Goal: Task Accomplishment & Management: Use online tool/utility

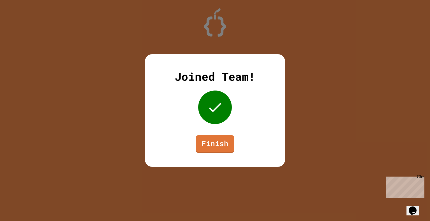
click at [222, 144] on link "Finish" at bounding box center [215, 144] width 38 height 18
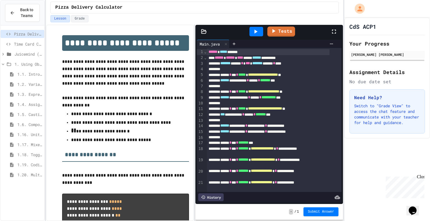
click at [31, 46] on span "Time Card Calculator" at bounding box center [28, 44] width 28 height 6
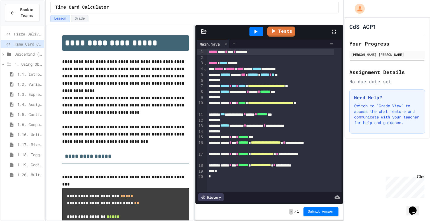
click at [256, 31] on icon at bounding box center [255, 32] width 3 height 4
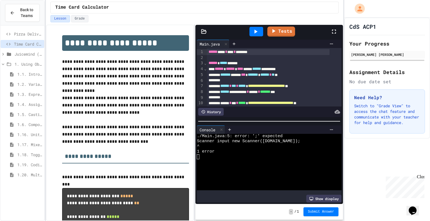
click at [256, 71] on div "**********" at bounding box center [268, 69] width 123 height 6
click at [257, 31] on icon at bounding box center [255, 32] width 3 height 4
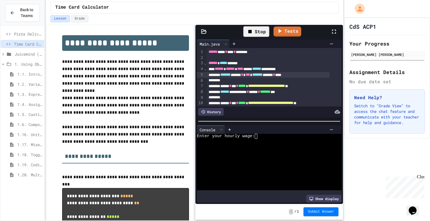
click at [299, 32] on link "Tests" at bounding box center [287, 32] width 28 height 10
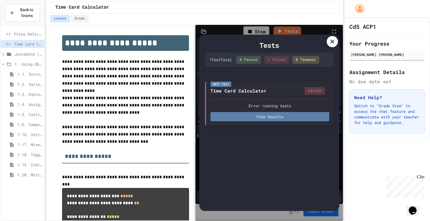
click at [320, 118] on button "View Results" at bounding box center [269, 116] width 119 height 9
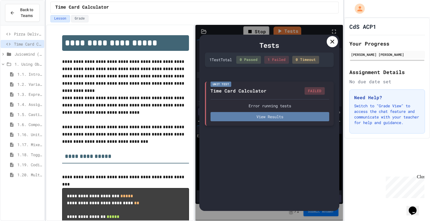
click at [312, 118] on button "View Results" at bounding box center [269, 116] width 119 height 9
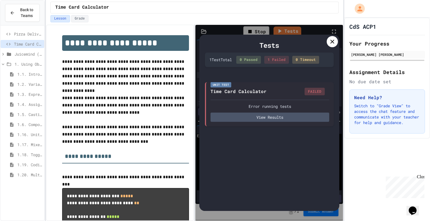
click at [332, 41] on icon at bounding box center [332, 42] width 4 height 4
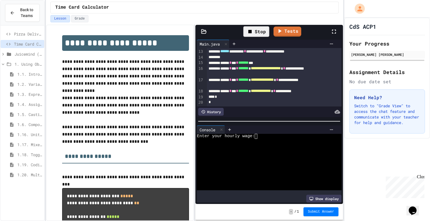
scroll to position [36, 0]
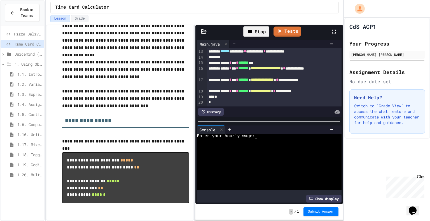
click at [294, 139] on div at bounding box center [265, 141] width 136 height 5
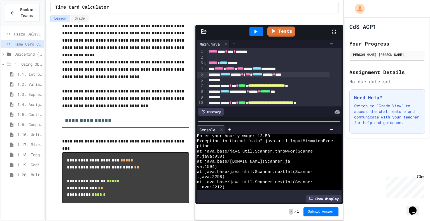
scroll to position [0, 0]
click at [270, 90] on span "*******" at bounding box center [265, 92] width 10 height 4
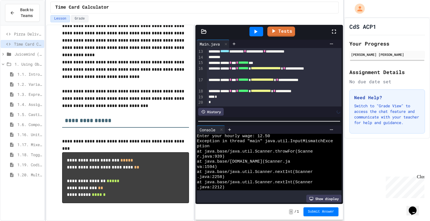
scroll to position [81, 0]
click at [260, 30] on div at bounding box center [256, 32] width 14 height 10
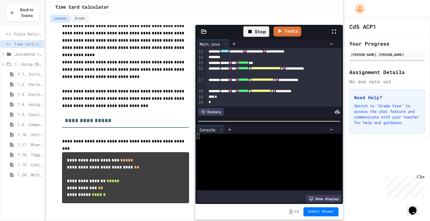
scroll to position [0, 0]
click at [259, 28] on div "Stop" at bounding box center [256, 31] width 26 height 11
click at [256, 31] on icon at bounding box center [255, 32] width 3 height 4
click at [266, 135] on div "Enter your hourly wage:" at bounding box center [265, 136] width 136 height 5
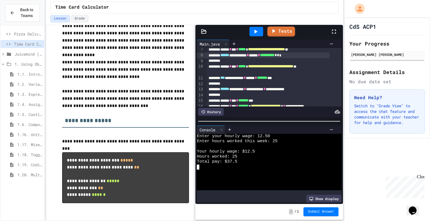
scroll to position [39, 0]
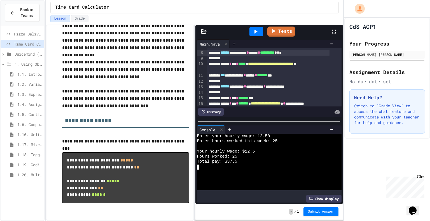
click at [289, 90] on div "**********" at bounding box center [268, 87] width 123 height 6
click at [257, 27] on div at bounding box center [256, 32] width 14 height 10
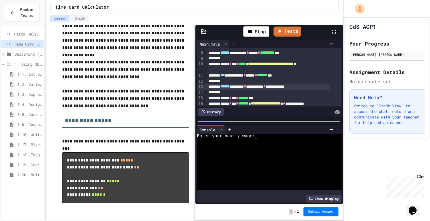
click at [279, 144] on div at bounding box center [265, 146] width 136 height 5
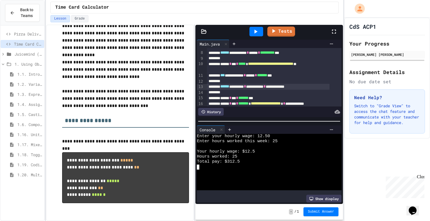
click at [326, 215] on button "Submit Answer" at bounding box center [320, 212] width 35 height 9
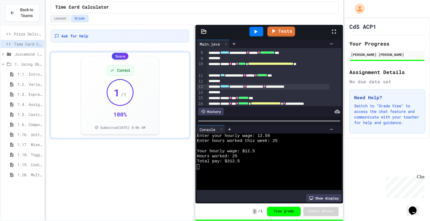
click at [9, 32] on icon at bounding box center [8, 34] width 7 height 5
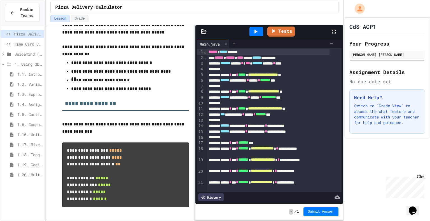
scroll to position [56, 0]
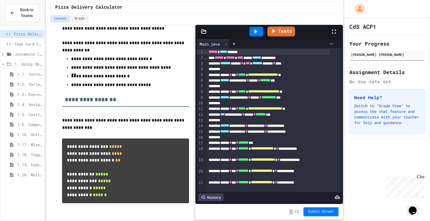
click at [270, 82] on span "*******" at bounding box center [265, 80] width 10 height 4
click at [260, 31] on div at bounding box center [256, 32] width 14 height 10
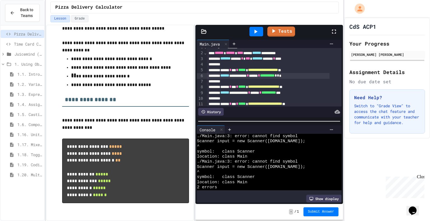
scroll to position [0, 0]
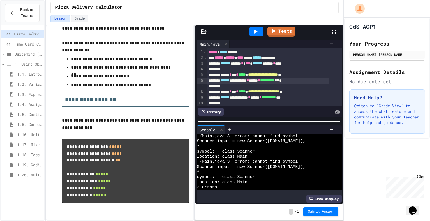
click at [18, 44] on span "Time Card Calculator" at bounding box center [28, 44] width 28 height 6
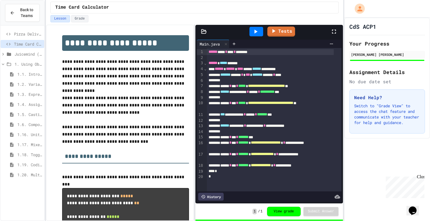
click at [210, 51] on span "******" at bounding box center [212, 52] width 9 height 4
copy div "****** **** * **** * ********"
click at [15, 32] on span "Pizza Delivery Calculator" at bounding box center [28, 34] width 28 height 6
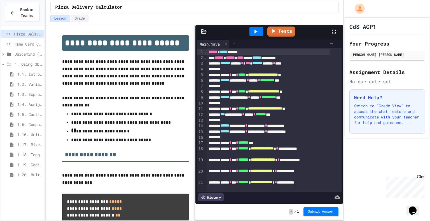
click at [208, 53] on span "******" at bounding box center [212, 52] width 9 height 4
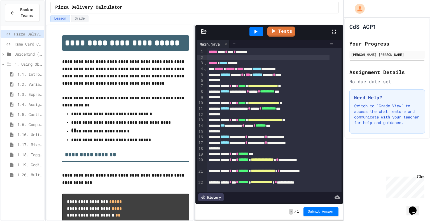
click at [261, 34] on div at bounding box center [256, 32] width 14 height 10
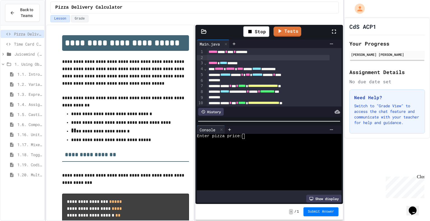
click at [290, 149] on div at bounding box center [265, 151] width 136 height 5
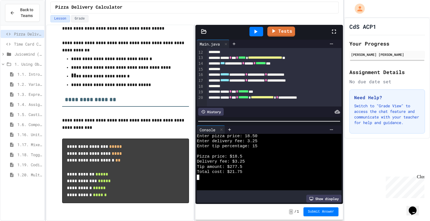
scroll to position [62, 0]
click at [288, 30] on link "Tests" at bounding box center [281, 32] width 28 height 10
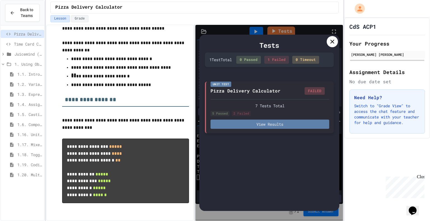
click at [318, 123] on button "View Results" at bounding box center [269, 124] width 119 height 9
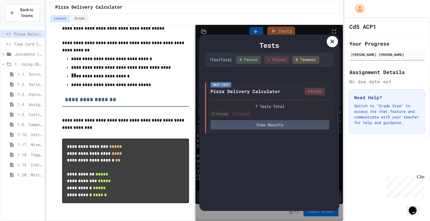
click at [328, 43] on div at bounding box center [332, 41] width 11 height 11
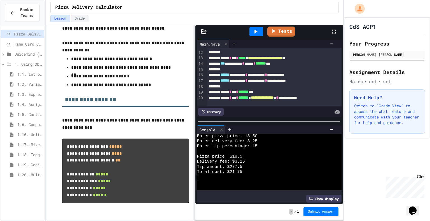
click at [15, 56] on span "Juicemind (Completed) Excersizes" at bounding box center [28, 54] width 27 height 6
click at [10, 43] on icon at bounding box center [8, 44] width 7 height 5
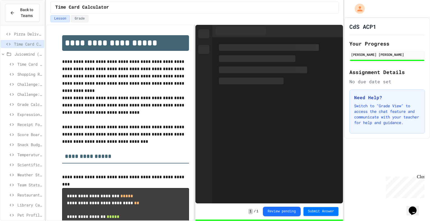
click at [8, 34] on icon at bounding box center [8, 34] width 7 height 5
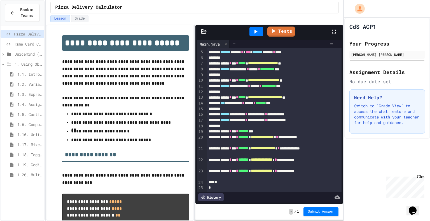
scroll to position [24, 0]
click at [288, 114] on div "**********" at bounding box center [268, 115] width 123 height 6
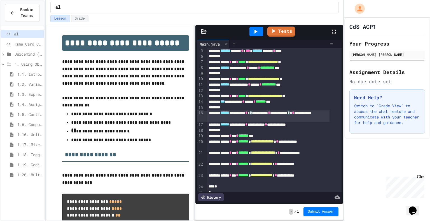
click at [254, 28] on icon at bounding box center [255, 31] width 7 height 7
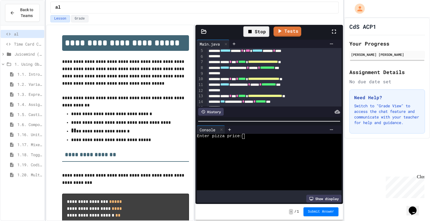
click at [282, 149] on div at bounding box center [265, 151] width 136 height 5
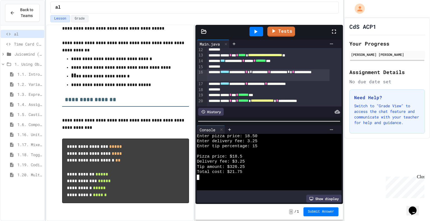
scroll to position [66, 0]
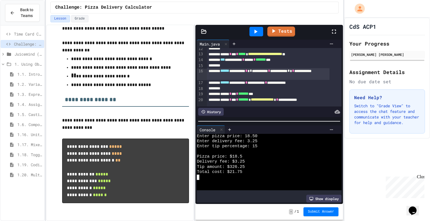
click at [289, 28] on link "Tests" at bounding box center [281, 32] width 28 height 10
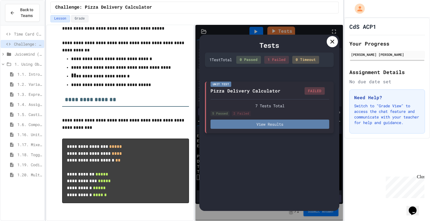
click at [298, 126] on button "View Results" at bounding box center [269, 124] width 119 height 9
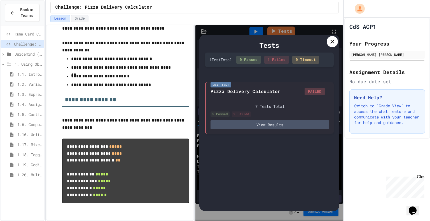
scroll to position [0, 0]
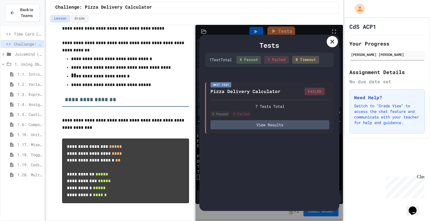
click at [333, 40] on icon at bounding box center [332, 42] width 4 height 4
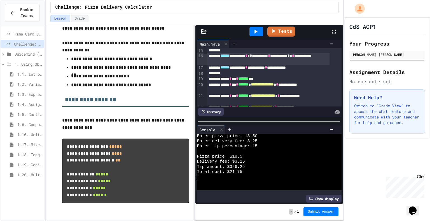
scroll to position [81, 0]
click at [311, 67] on div "**********" at bounding box center [268, 68] width 123 height 6
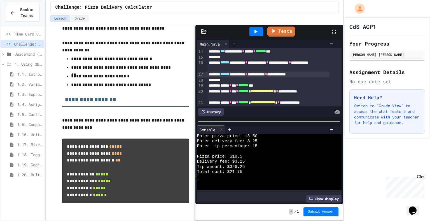
scroll to position [74, 0]
click at [296, 61] on div "**********" at bounding box center [268, 66] width 123 height 12
click at [252, 34] on div at bounding box center [256, 32] width 14 height 10
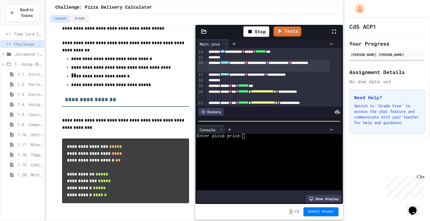
click at [294, 144] on div at bounding box center [265, 146] width 136 height 5
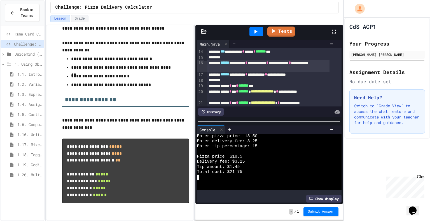
click at [210, 70] on div "**********" at bounding box center [268, 66] width 123 height 12
click at [293, 75] on div "**********" at bounding box center [268, 75] width 123 height 6
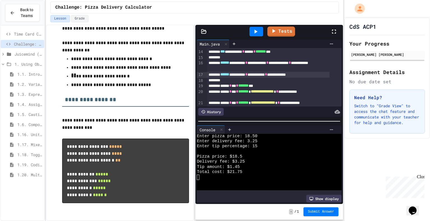
click at [256, 31] on icon at bounding box center [255, 32] width 3 height 4
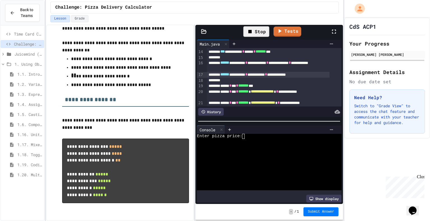
click at [308, 154] on div at bounding box center [265, 156] width 136 height 5
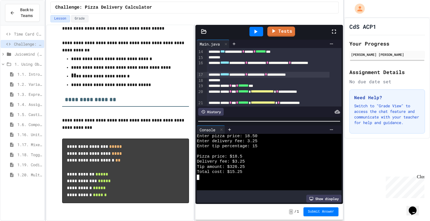
click at [267, 76] on span "*" at bounding box center [266, 74] width 2 height 4
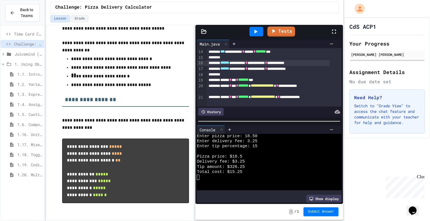
click at [256, 30] on icon at bounding box center [255, 31] width 7 height 7
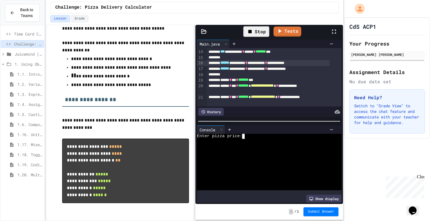
click at [310, 139] on div at bounding box center [265, 141] width 136 height 5
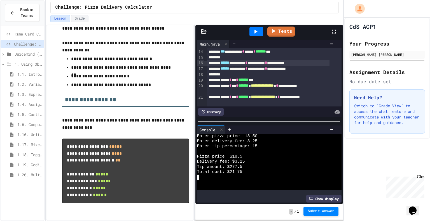
click at [322, 208] on button "Submit Answer" at bounding box center [320, 211] width 35 height 9
